Goal: Complete application form

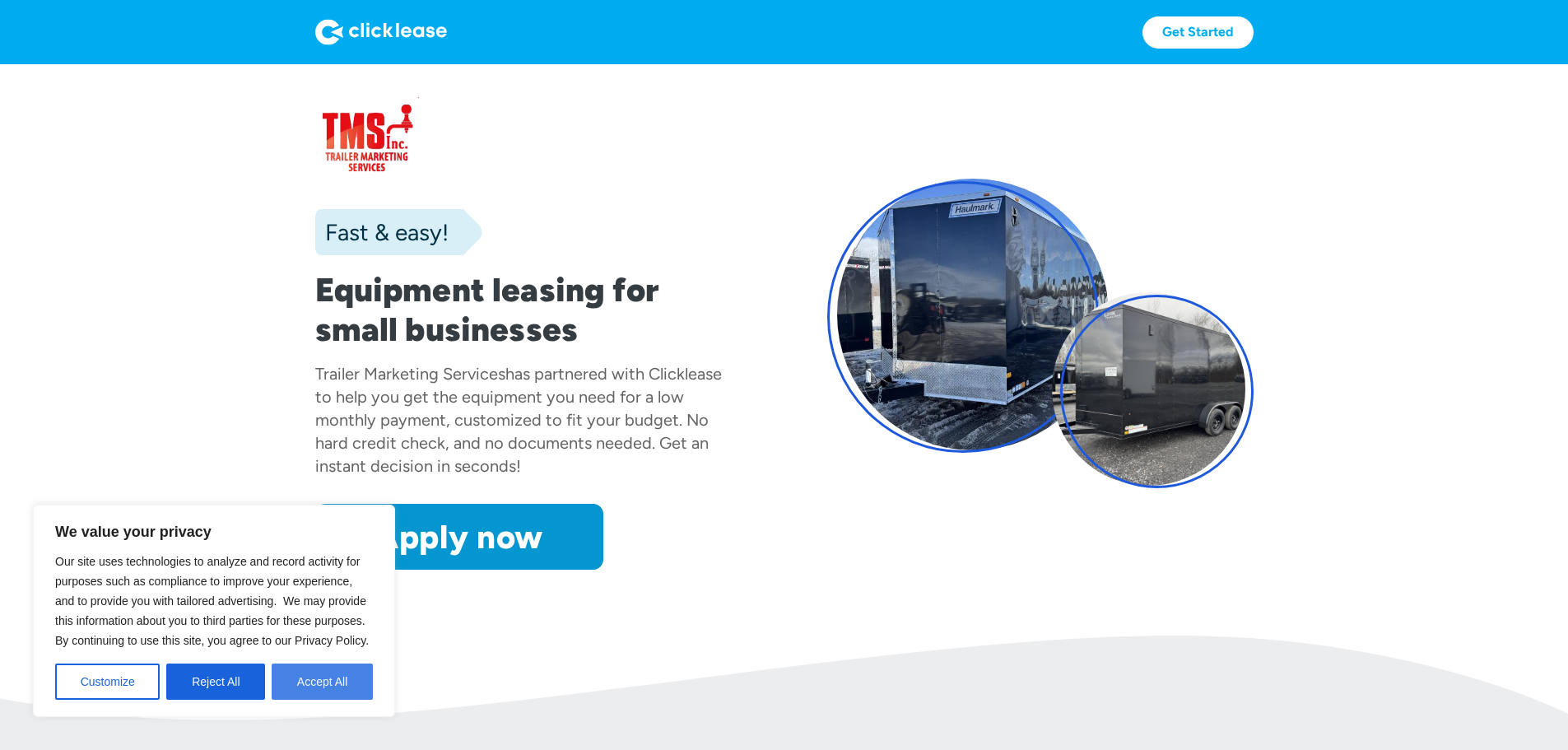
click at [334, 681] on button "Accept All" at bounding box center [322, 681] width 101 height 36
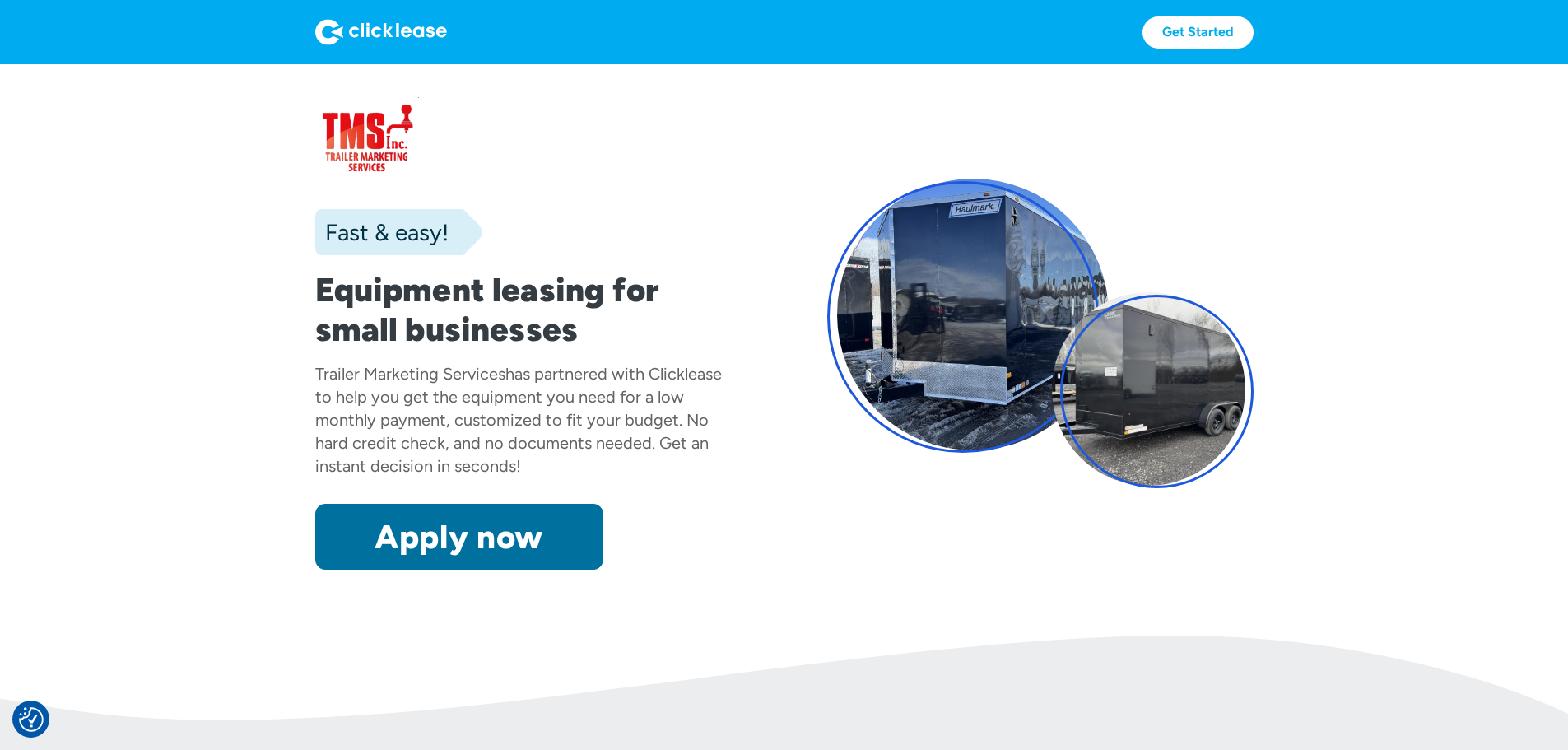
click at [332, 569] on link "Apply now" at bounding box center [459, 537] width 288 height 66
